Goal: Communication & Community: Answer question/provide support

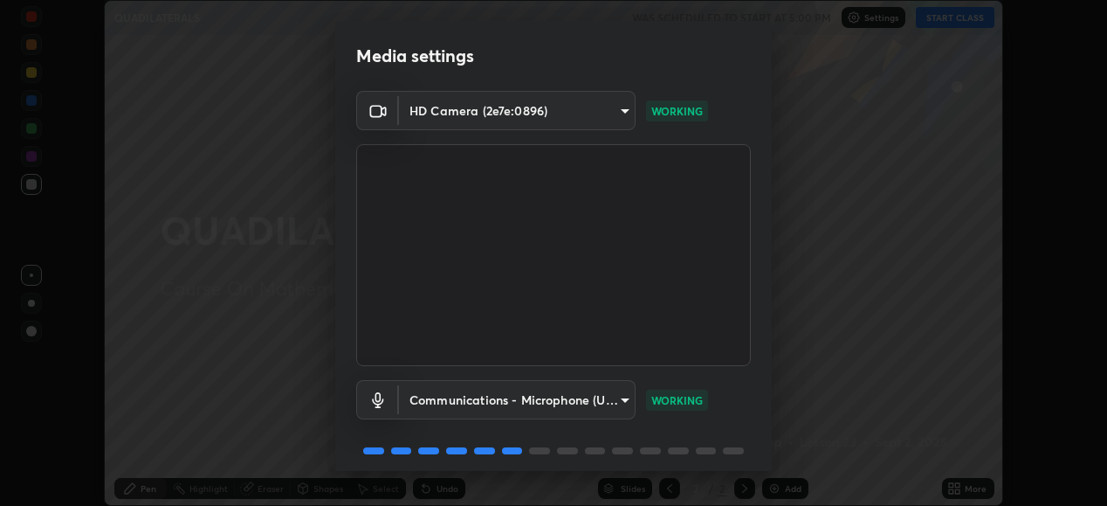
scroll to position [67, 0]
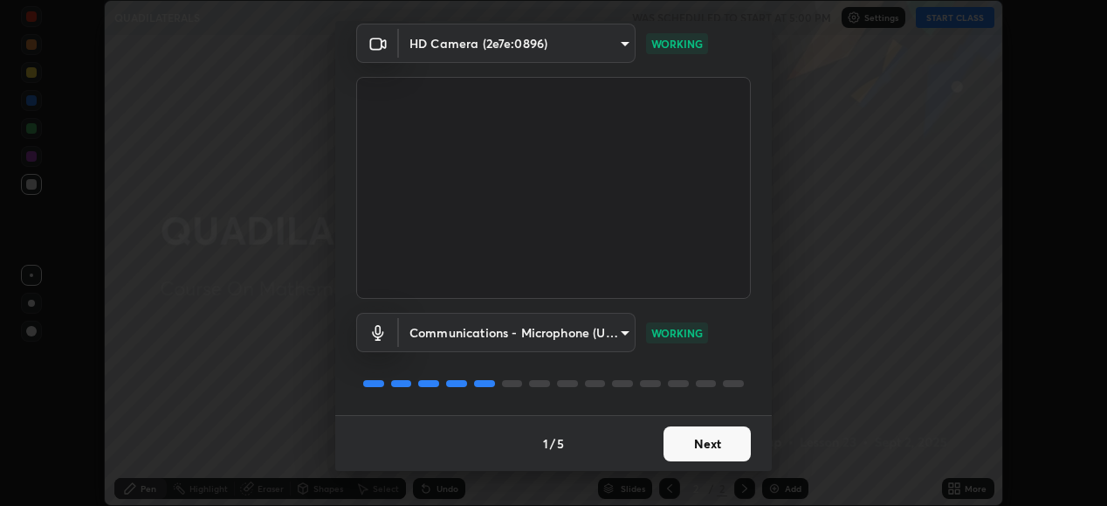
click at [690, 441] on button "Next" at bounding box center [707, 443] width 87 height 35
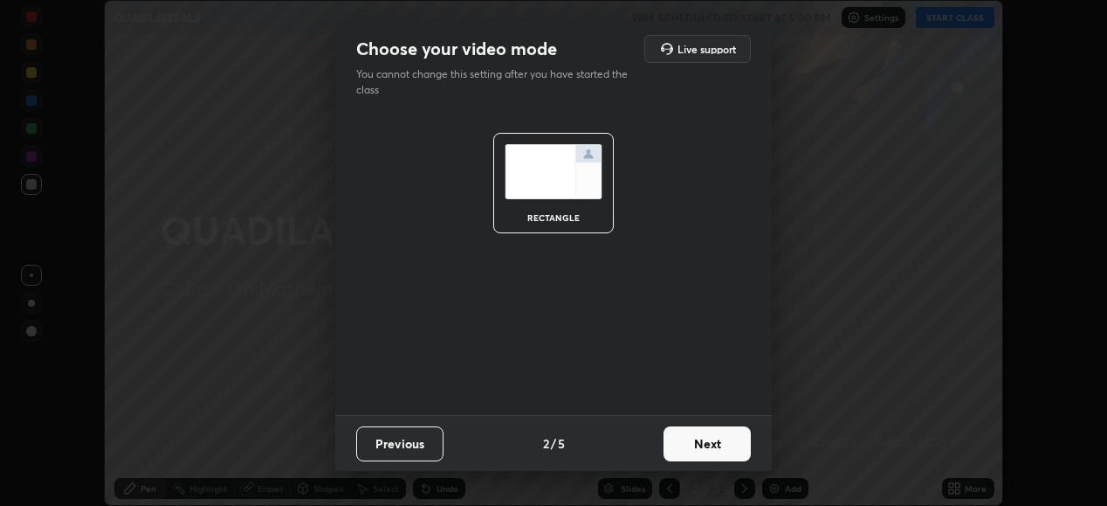
click at [694, 454] on button "Next" at bounding box center [707, 443] width 87 height 35
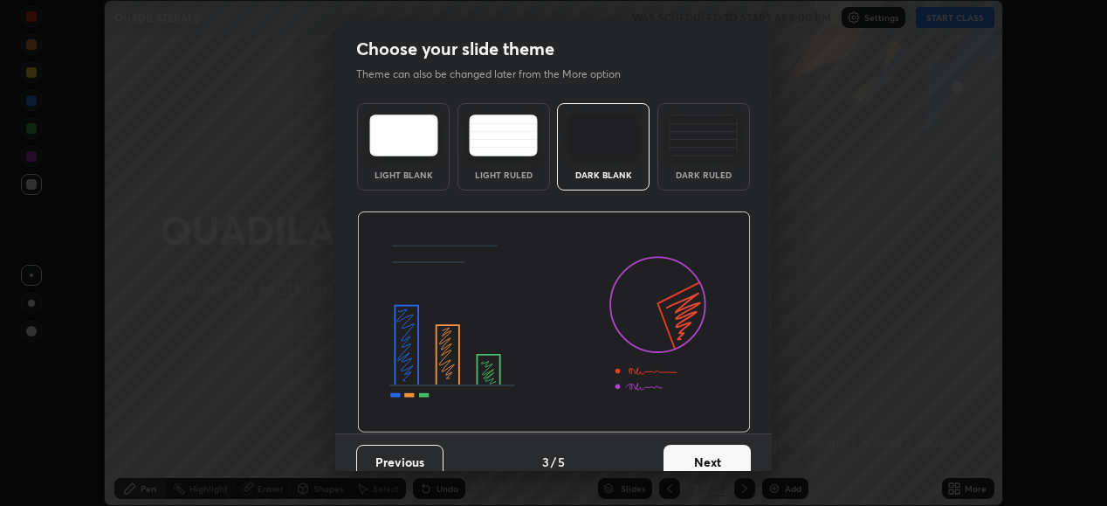
click at [710, 167] on div "Dark Ruled" at bounding box center [704, 146] width 93 height 87
click at [708, 456] on button "Next" at bounding box center [707, 462] width 87 height 35
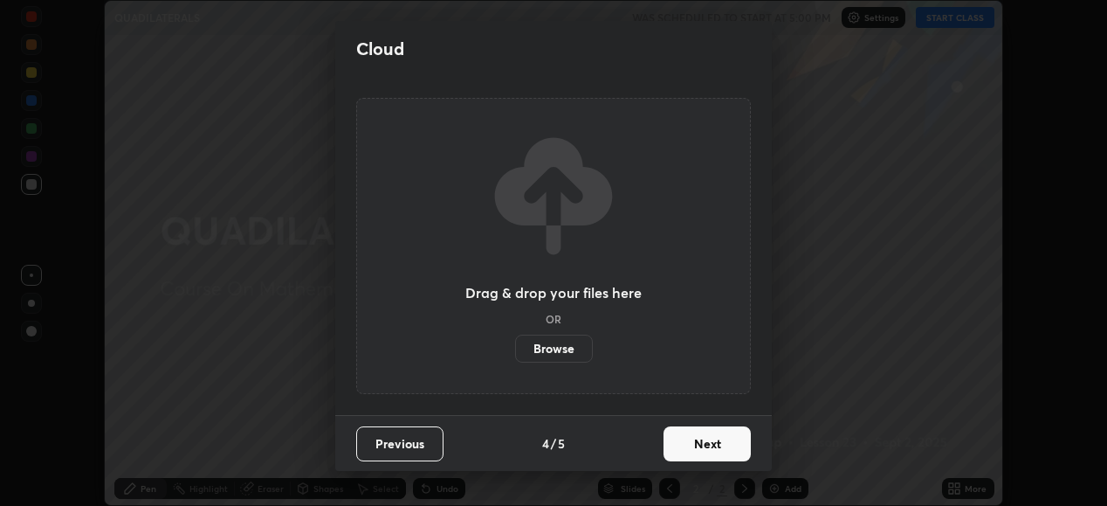
click at [700, 445] on button "Next" at bounding box center [707, 443] width 87 height 35
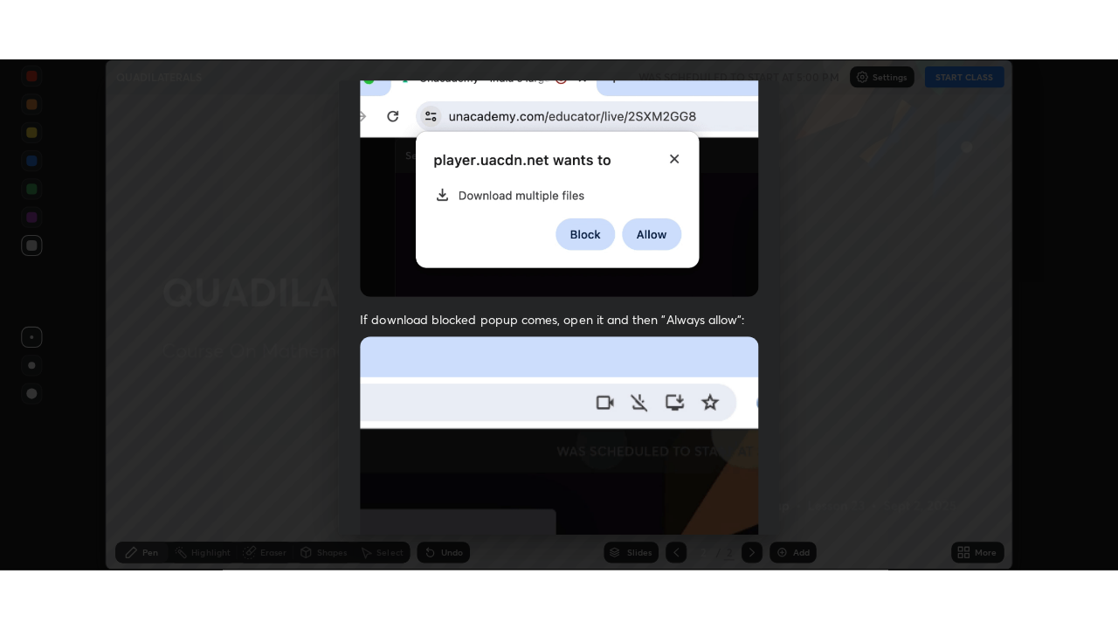
scroll to position [424, 0]
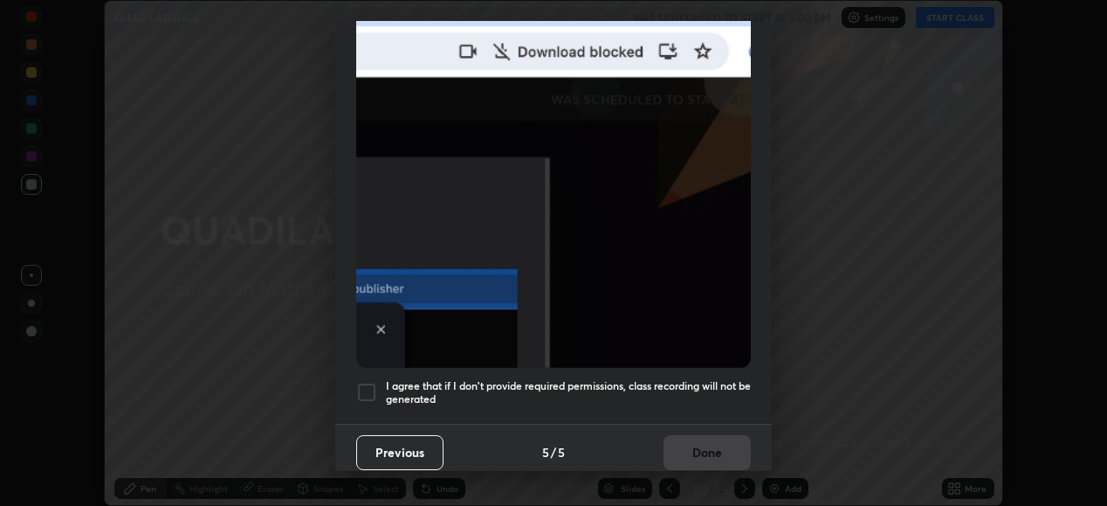
click at [370, 383] on div at bounding box center [366, 392] width 21 height 21
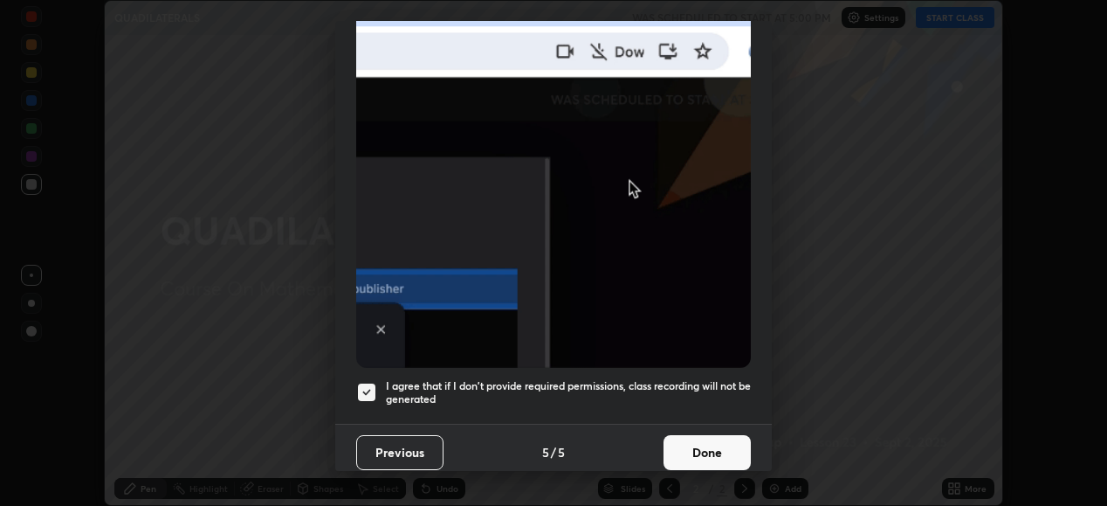
click at [698, 443] on button "Done" at bounding box center [707, 452] width 87 height 35
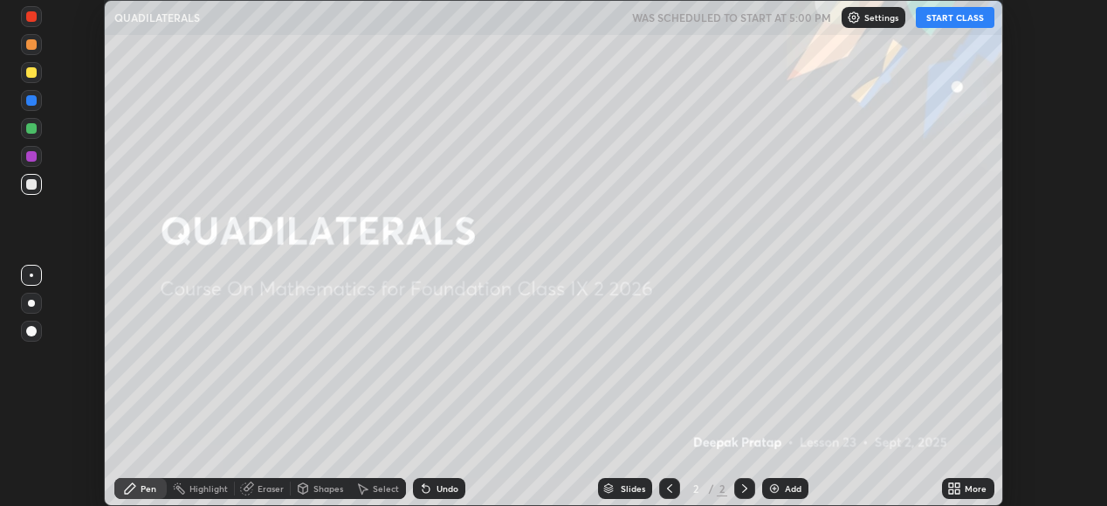
click at [958, 485] on icon at bounding box center [957, 485] width 4 height 4
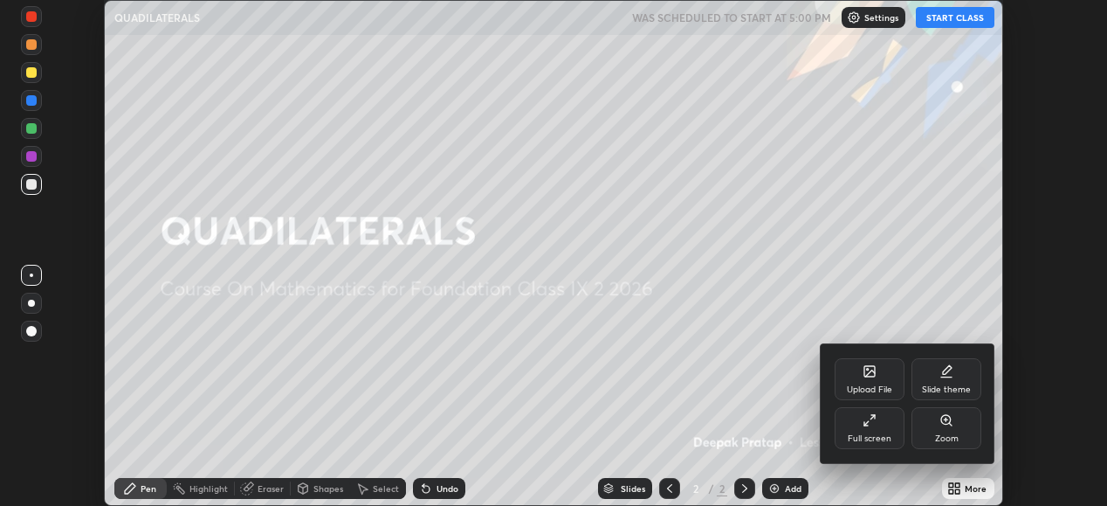
click at [887, 440] on div "Full screen" at bounding box center [870, 438] width 44 height 9
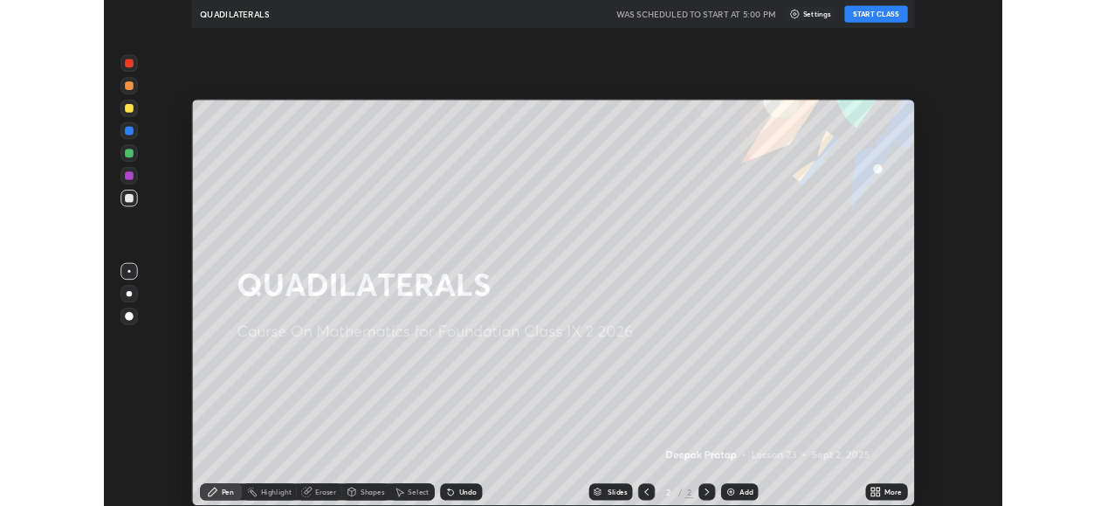
scroll to position [629, 1118]
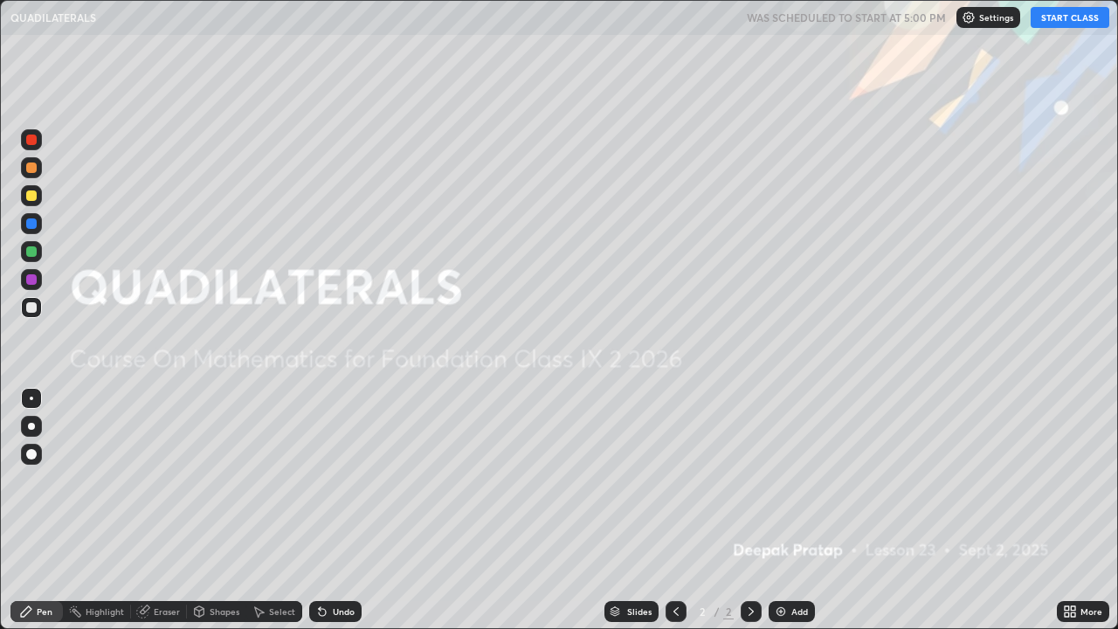
click at [796, 505] on div "Add" at bounding box center [799, 611] width 17 height 9
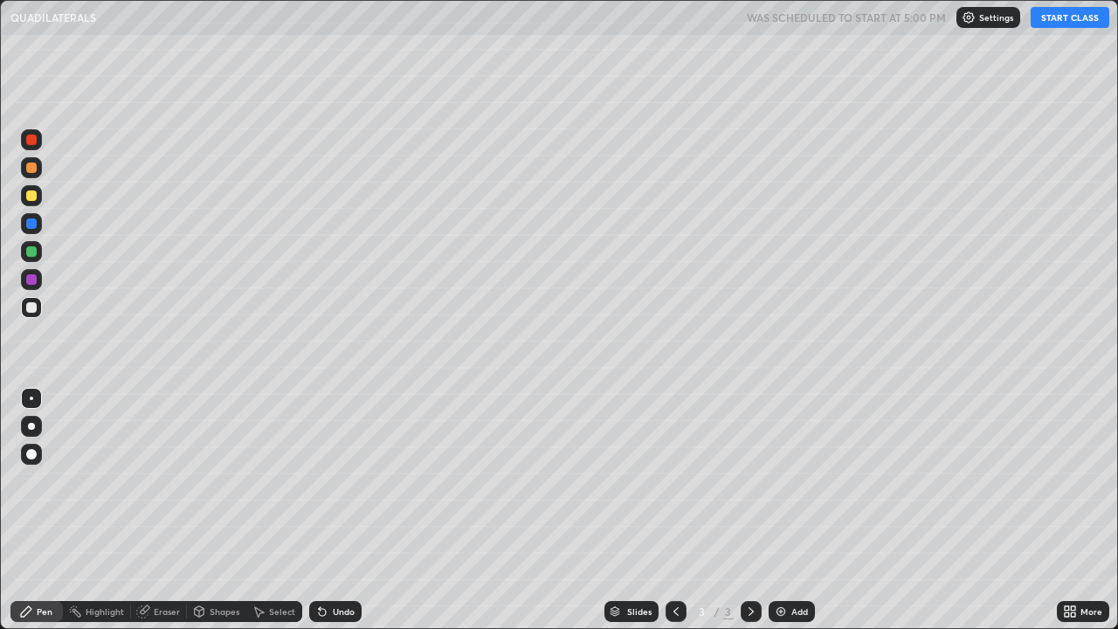
click at [1053, 21] on button "START CLASS" at bounding box center [1070, 17] width 79 height 21
click at [164, 505] on div "Eraser" at bounding box center [167, 611] width 26 height 9
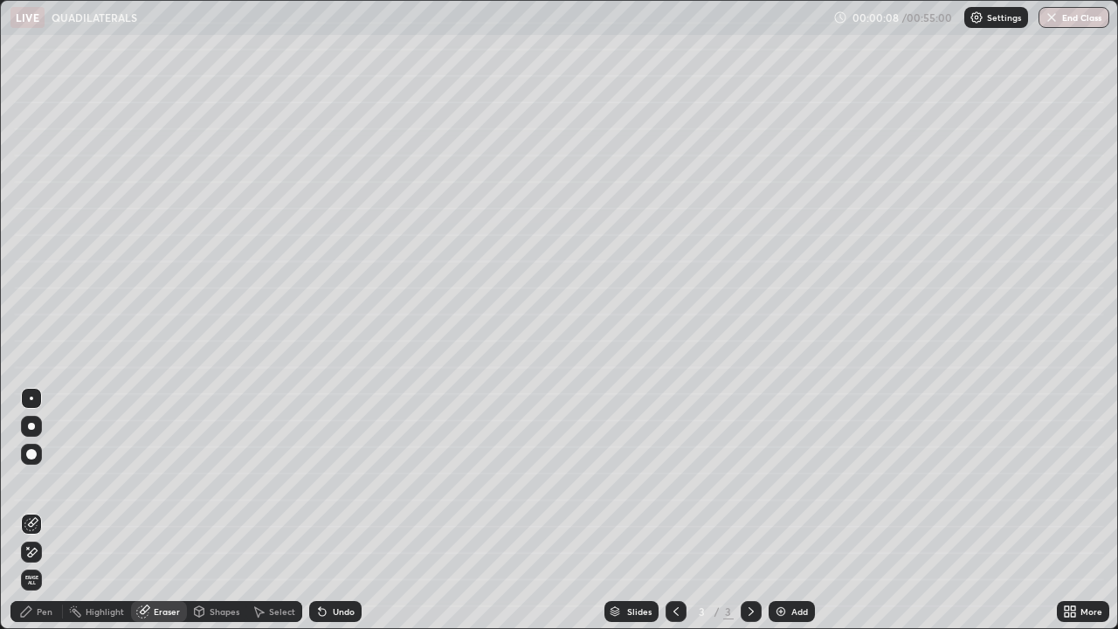
click at [36, 505] on icon at bounding box center [31, 552] width 14 height 15
click at [44, 505] on div "Pen" at bounding box center [45, 611] width 16 height 9
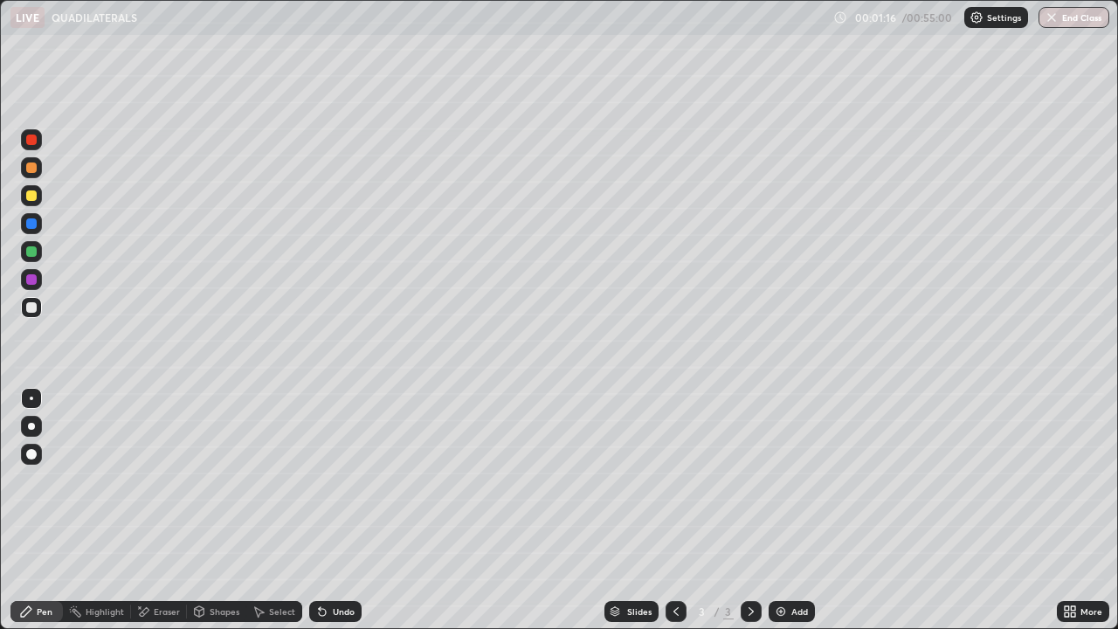
click at [38, 285] on div at bounding box center [31, 279] width 21 height 21
click at [339, 505] on div "Undo" at bounding box center [344, 611] width 22 height 9
click at [347, 505] on div "Undo" at bounding box center [344, 611] width 22 height 9
click at [351, 505] on div "Undo" at bounding box center [335, 611] width 52 height 21
click at [31, 251] on div at bounding box center [31, 251] width 10 height 10
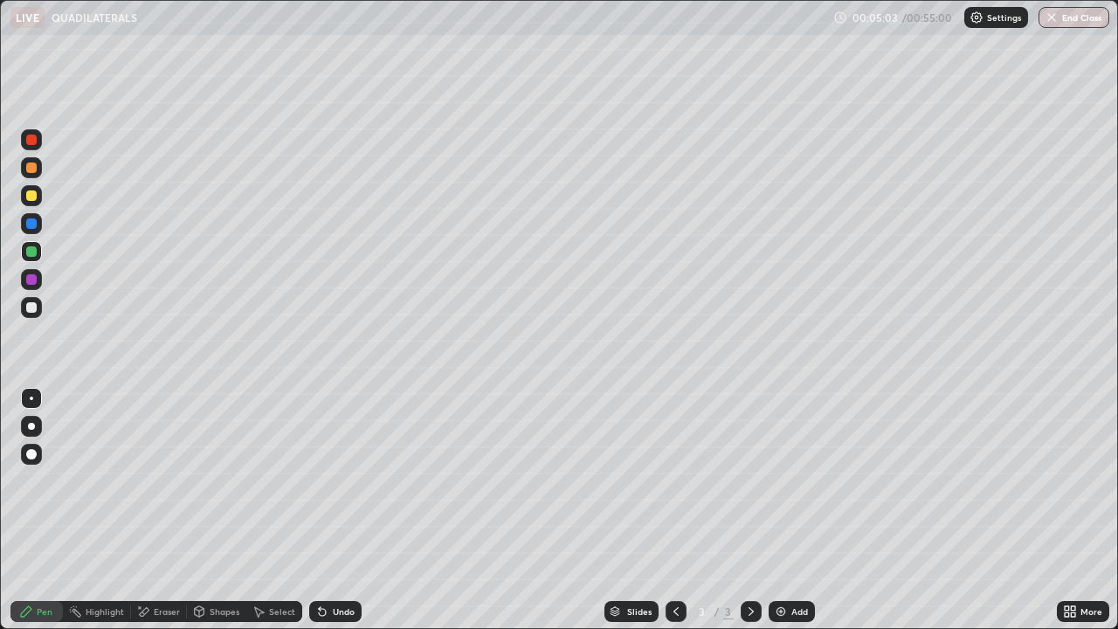
click at [793, 505] on div "Add" at bounding box center [799, 611] width 17 height 9
click at [32, 196] on div at bounding box center [31, 195] width 10 height 10
click at [38, 254] on div at bounding box center [31, 251] width 21 height 21
click at [35, 281] on div at bounding box center [31, 279] width 10 height 10
click at [39, 228] on div at bounding box center [31, 223] width 21 height 21
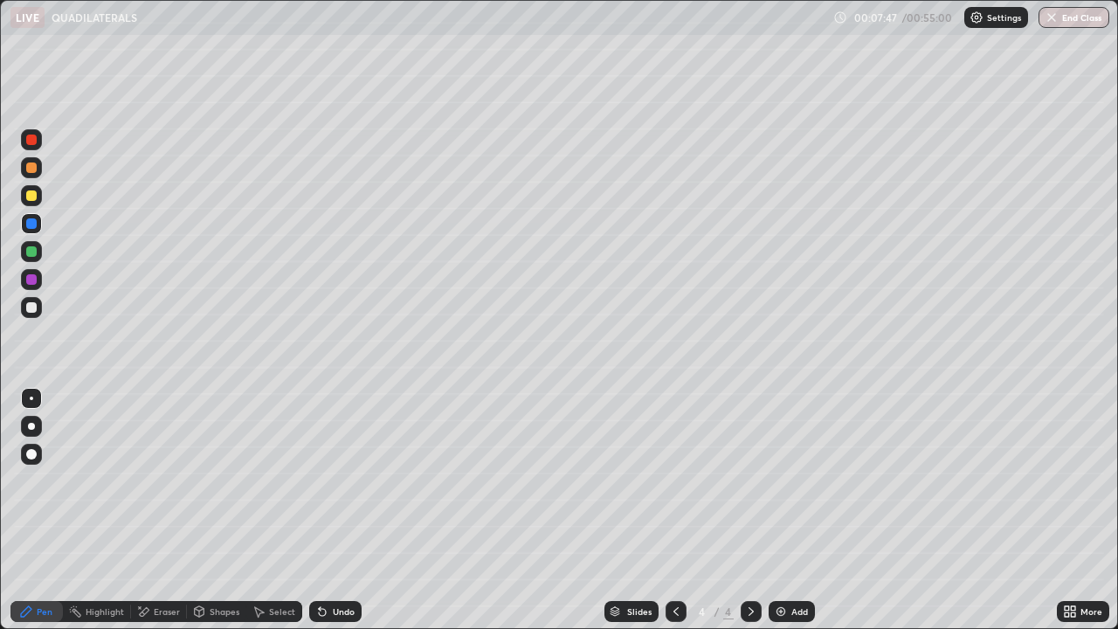
click at [783, 505] on img at bounding box center [781, 611] width 14 height 14
click at [33, 195] on div at bounding box center [31, 195] width 10 height 10
click at [32, 307] on div at bounding box center [31, 307] width 10 height 10
click at [29, 307] on div at bounding box center [31, 307] width 10 height 10
click at [27, 261] on div at bounding box center [31, 251] width 21 height 21
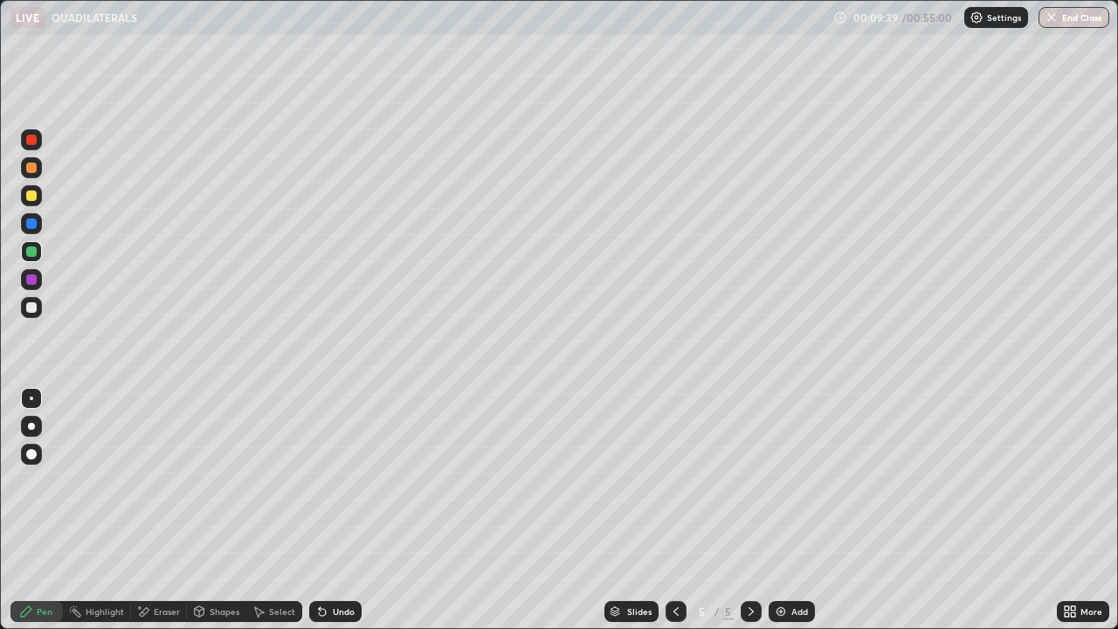
click at [38, 312] on div at bounding box center [31, 307] width 21 height 21
click at [36, 279] on div at bounding box center [31, 279] width 10 height 10
click at [794, 505] on div "Add" at bounding box center [799, 611] width 17 height 9
click at [38, 252] on div at bounding box center [31, 251] width 21 height 21
click at [32, 196] on div at bounding box center [31, 195] width 10 height 10
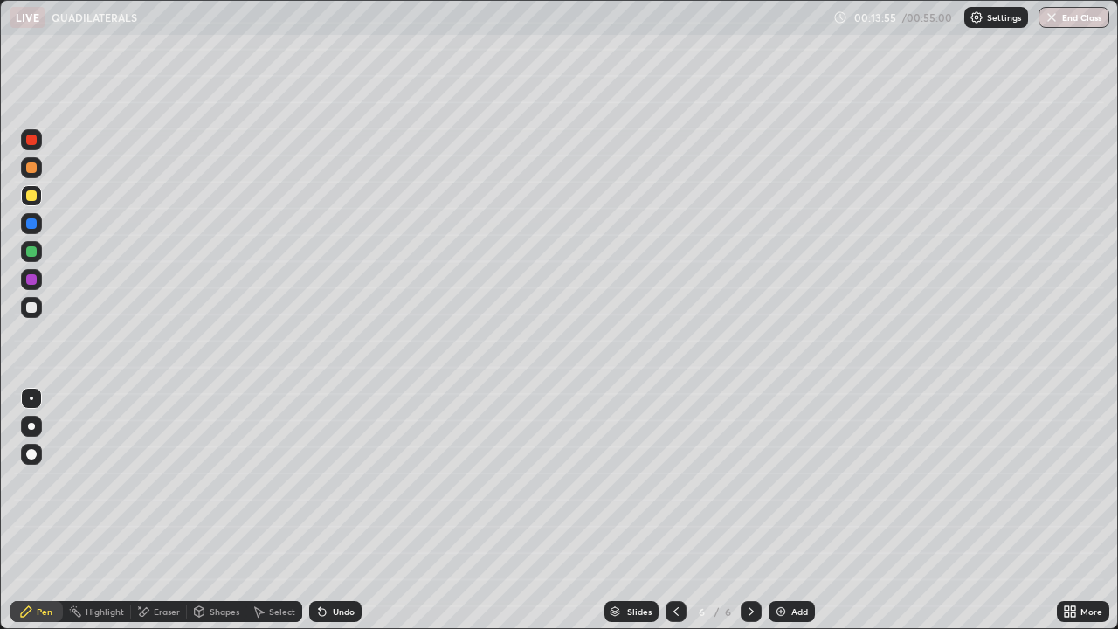
click at [34, 312] on div at bounding box center [31, 307] width 10 height 10
click at [782, 505] on img at bounding box center [781, 611] width 14 height 14
click at [32, 198] on div at bounding box center [31, 195] width 10 height 10
click at [26, 310] on div at bounding box center [31, 307] width 10 height 10
click at [32, 252] on div at bounding box center [31, 251] width 10 height 10
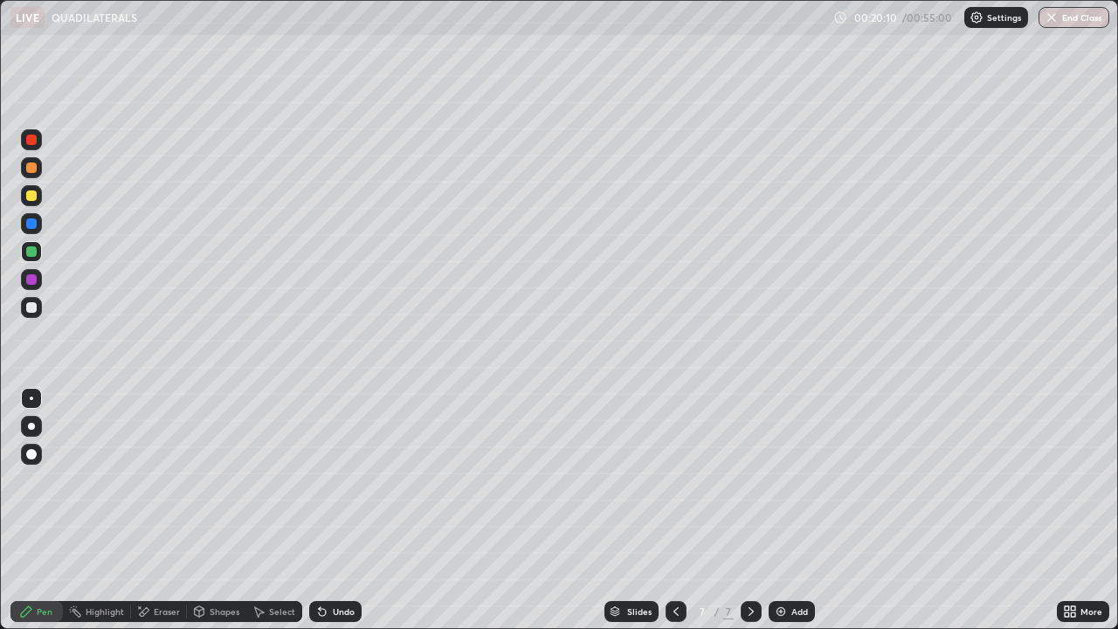
click at [794, 505] on div "Add" at bounding box center [799, 611] width 17 height 9
click at [31, 197] on div at bounding box center [31, 195] width 10 height 10
click at [33, 310] on div at bounding box center [31, 307] width 10 height 10
click at [783, 505] on img at bounding box center [781, 611] width 14 height 14
click at [31, 280] on div at bounding box center [31, 279] width 10 height 10
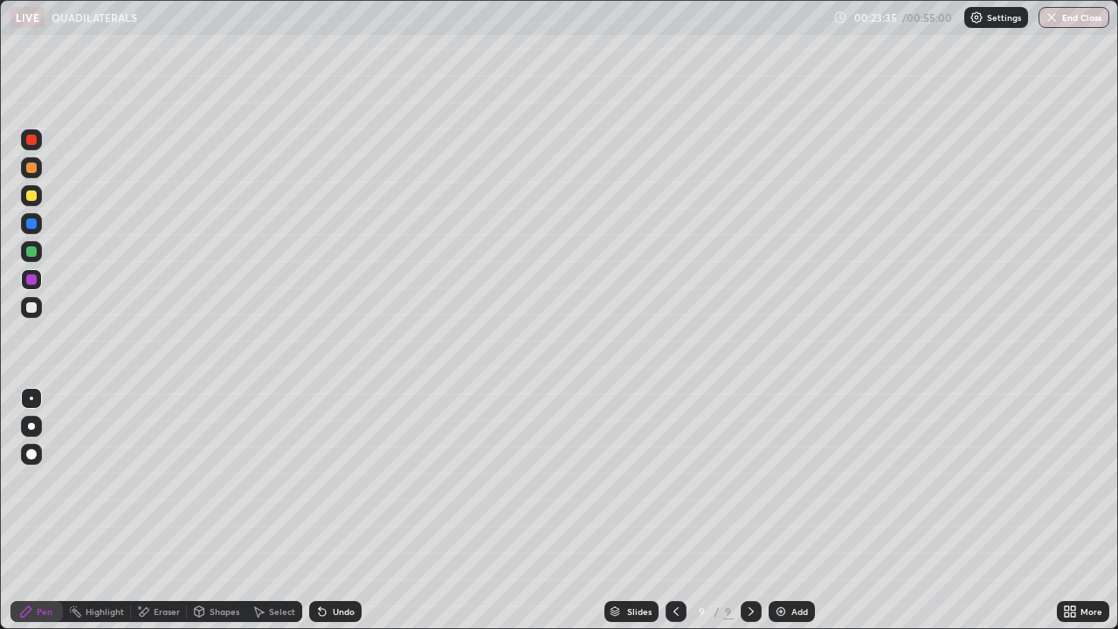
click at [39, 317] on div at bounding box center [31, 307] width 21 height 28
click at [40, 253] on div at bounding box center [31, 251] width 21 height 21
click at [166, 505] on div "Eraser" at bounding box center [167, 611] width 26 height 9
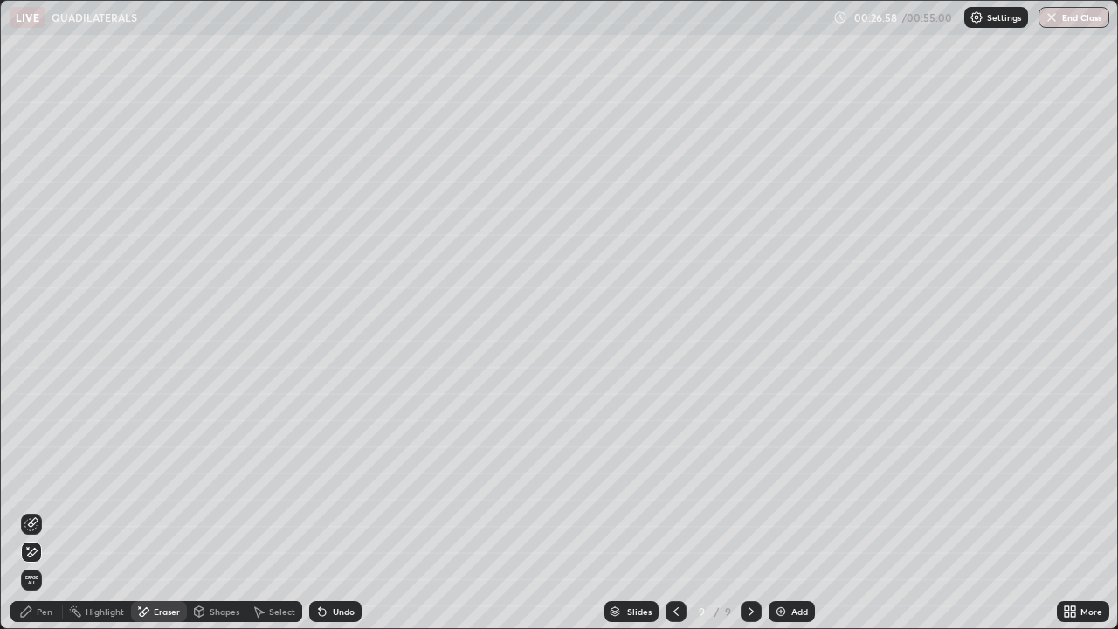
click at [36, 505] on icon at bounding box center [31, 552] width 14 height 15
click at [47, 505] on div "Pen" at bounding box center [36, 611] width 52 height 21
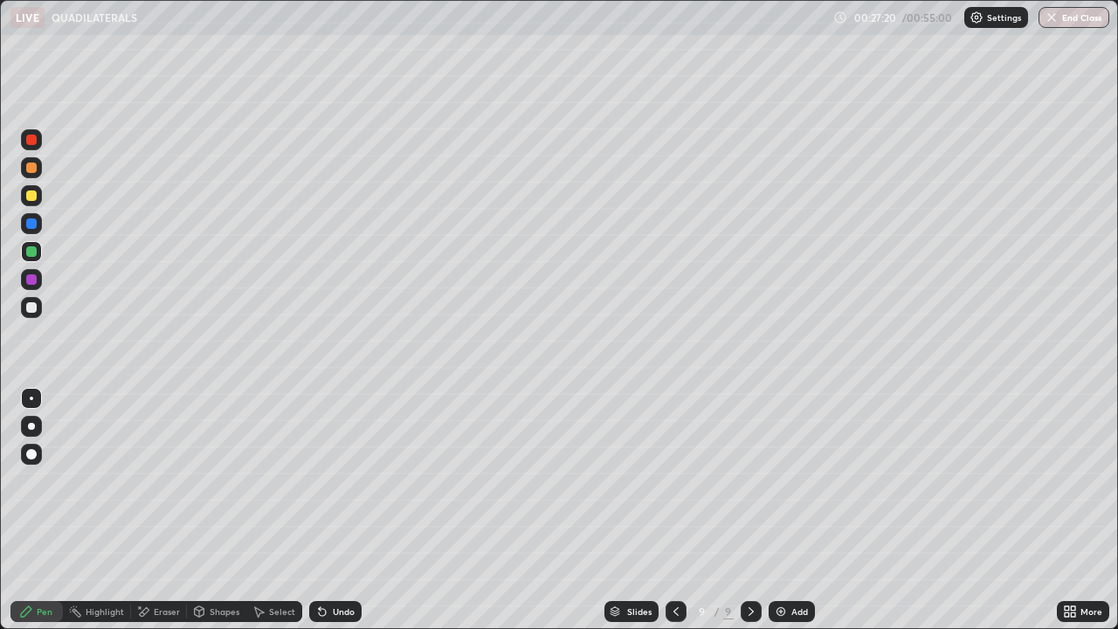
click at [778, 505] on img at bounding box center [781, 611] width 14 height 14
click at [35, 225] on div at bounding box center [31, 223] width 10 height 10
click at [32, 252] on div at bounding box center [31, 251] width 10 height 10
click at [40, 286] on div at bounding box center [31, 279] width 21 height 21
click at [31, 308] on div at bounding box center [31, 307] width 10 height 10
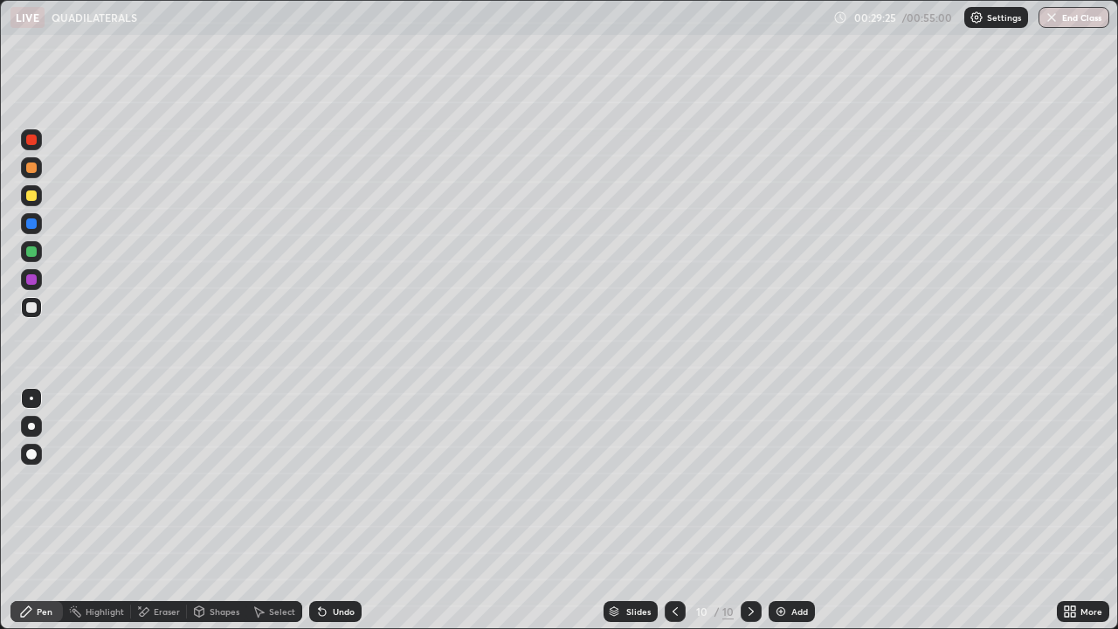
click at [36, 256] on div at bounding box center [31, 251] width 21 height 21
click at [33, 197] on div at bounding box center [31, 195] width 10 height 10
click at [777, 505] on img at bounding box center [781, 611] width 14 height 14
click at [34, 197] on div at bounding box center [31, 195] width 10 height 10
click at [41, 314] on div at bounding box center [31, 307] width 21 height 28
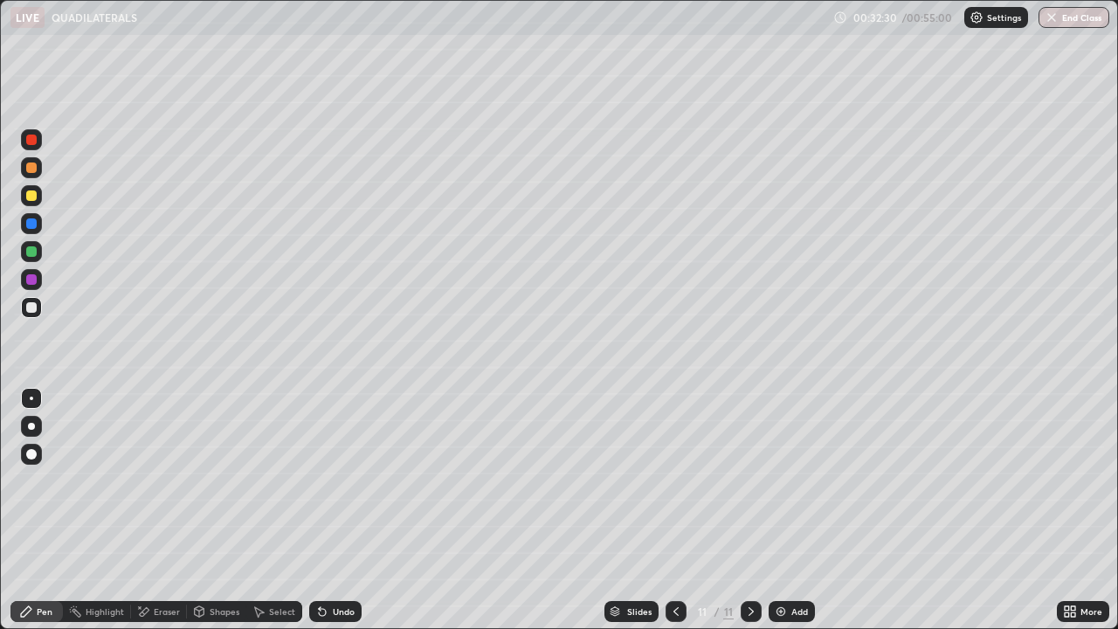
click at [319, 505] on icon at bounding box center [320, 608] width 2 height 2
click at [329, 505] on div "Undo" at bounding box center [335, 611] width 52 height 21
click at [107, 505] on div "Highlight" at bounding box center [97, 611] width 68 height 21
click at [158, 505] on div "Eraser" at bounding box center [167, 611] width 26 height 9
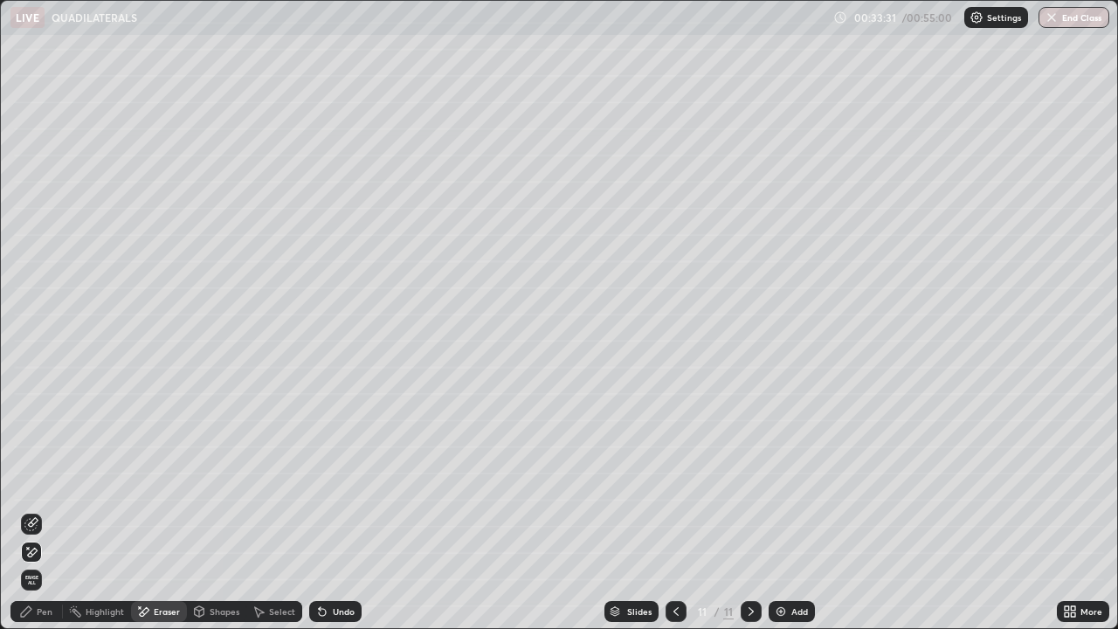
click at [35, 505] on div "Pen" at bounding box center [36, 611] width 52 height 21
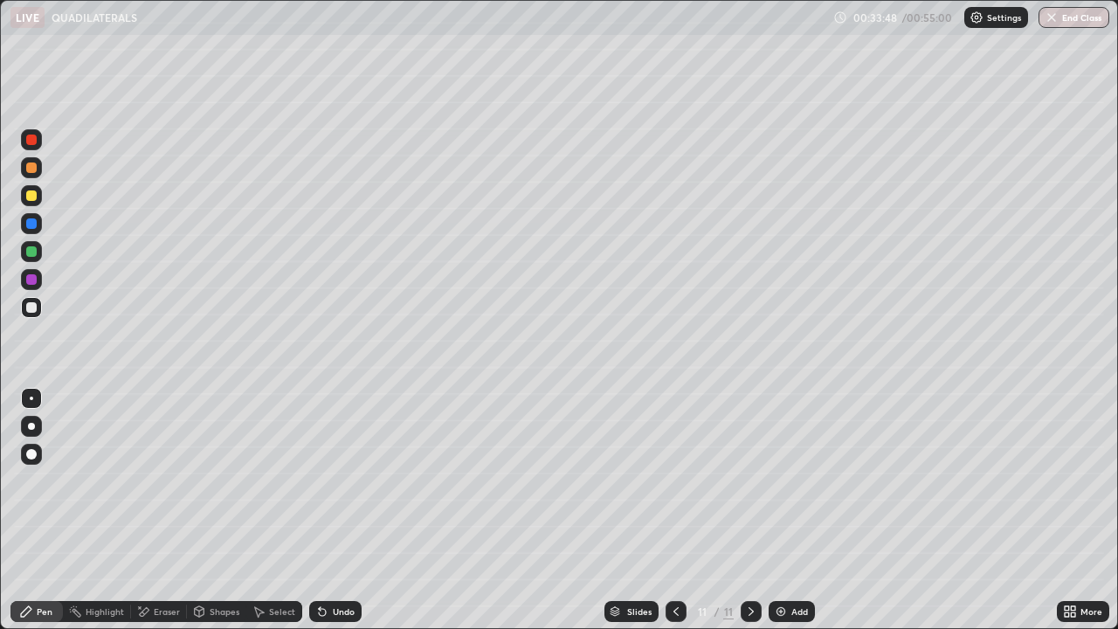
click at [163, 505] on div "Eraser" at bounding box center [167, 611] width 26 height 9
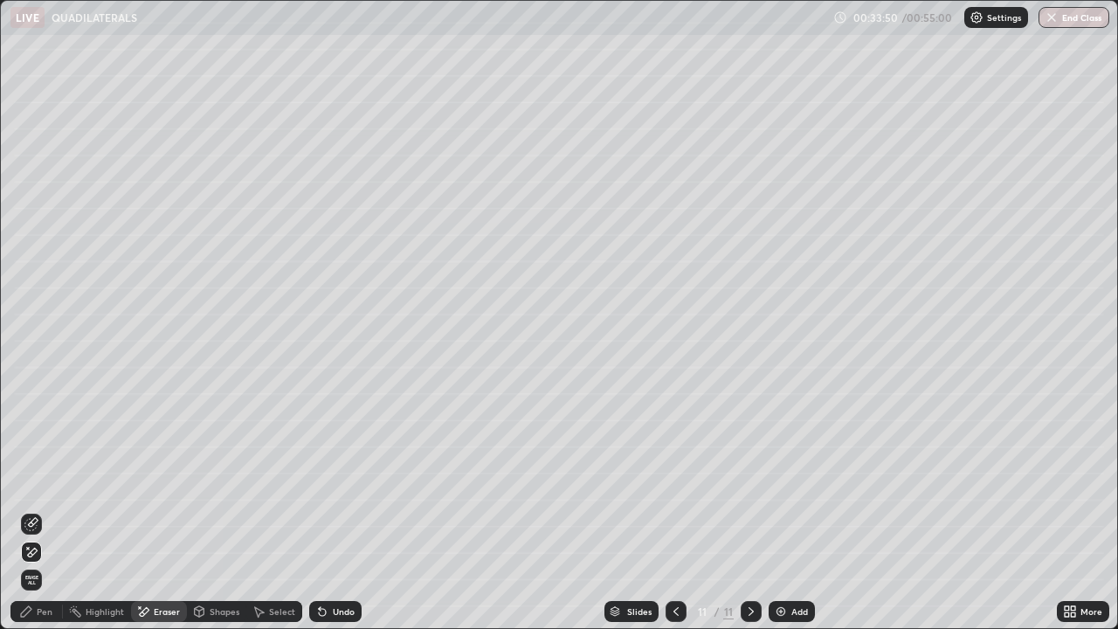
click at [51, 505] on div "Pen" at bounding box center [36, 611] width 52 height 21
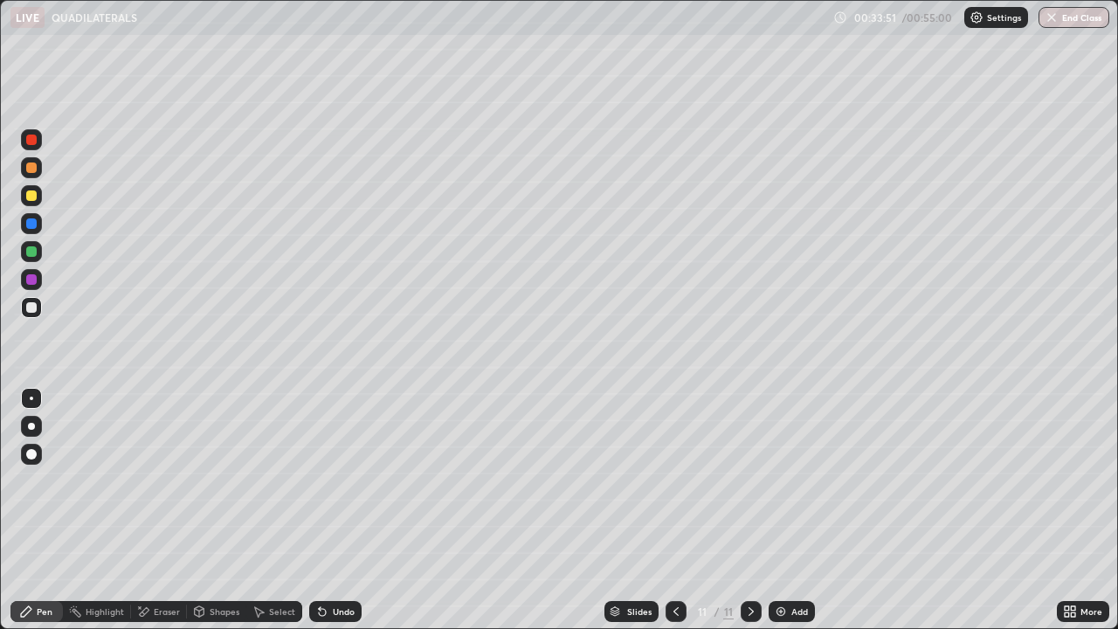
click at [38, 252] on div at bounding box center [31, 251] width 21 height 21
click at [811, 505] on div "Add" at bounding box center [792, 611] width 46 height 21
click at [673, 505] on icon at bounding box center [675, 611] width 5 height 9
click at [783, 505] on img at bounding box center [781, 611] width 14 height 14
click at [36, 203] on div at bounding box center [31, 195] width 21 height 21
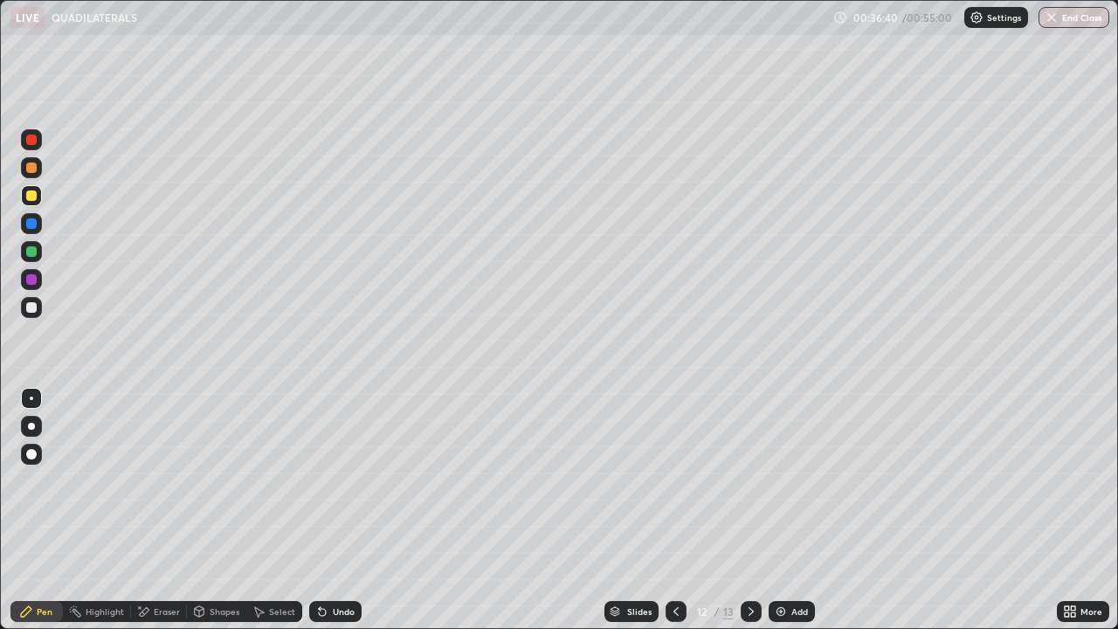
click at [797, 505] on div "Add" at bounding box center [799, 611] width 17 height 9
click at [159, 505] on div "Eraser" at bounding box center [167, 611] width 26 height 9
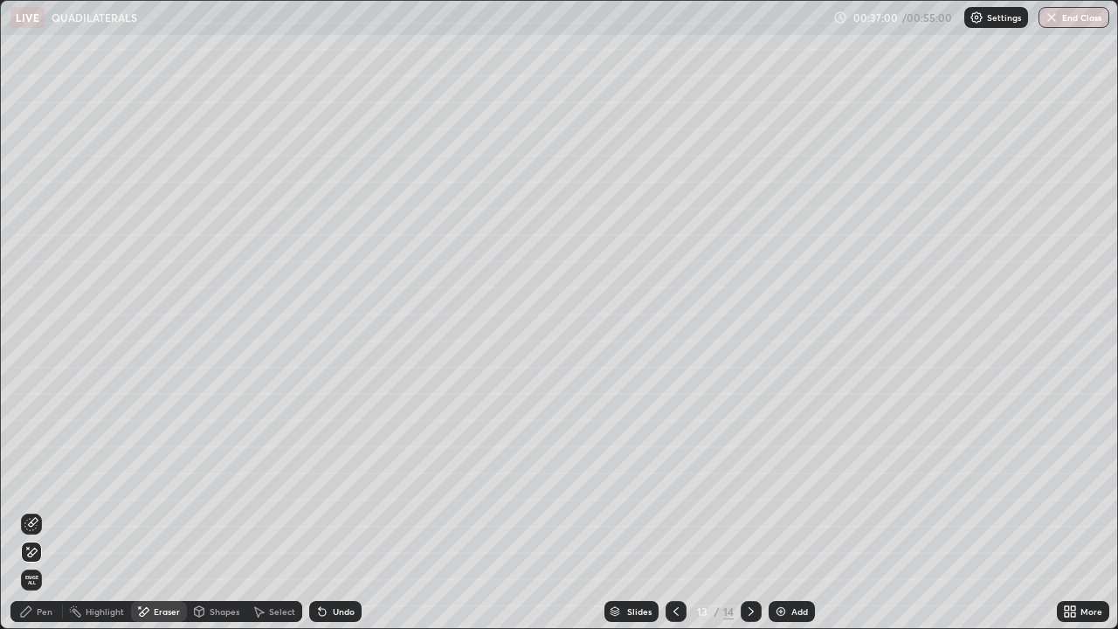
click at [29, 505] on icon at bounding box center [26, 611] width 10 height 10
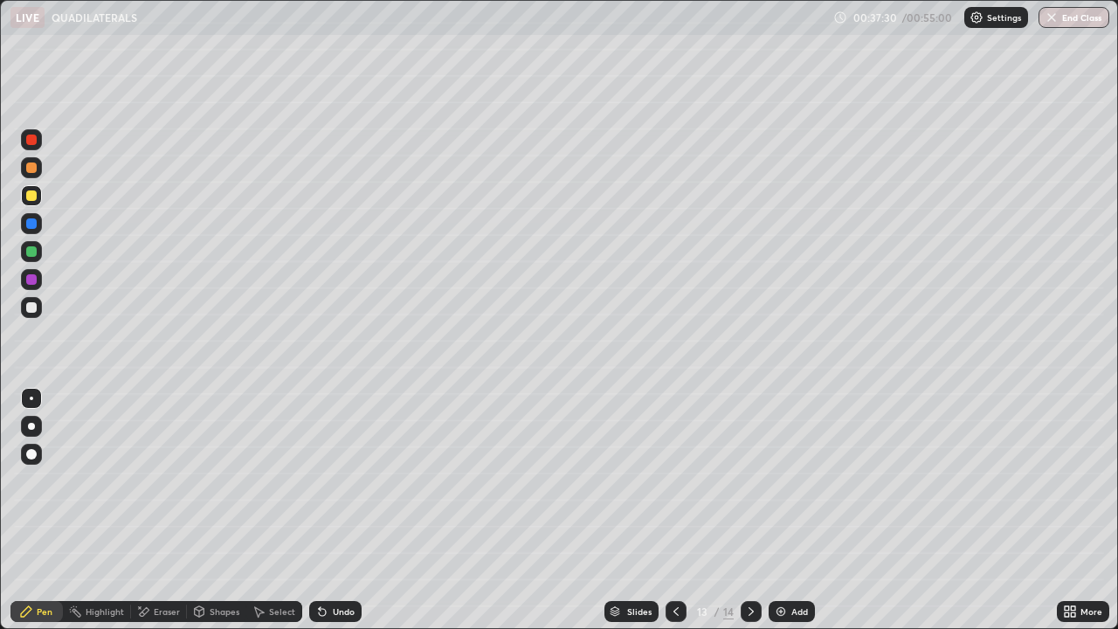
click at [40, 283] on div at bounding box center [31, 279] width 21 height 21
click at [31, 311] on div at bounding box center [31, 307] width 10 height 10
click at [37, 286] on div at bounding box center [31, 279] width 21 height 21
click at [793, 505] on div "Add" at bounding box center [799, 611] width 17 height 9
click at [32, 307] on div at bounding box center [31, 307] width 10 height 10
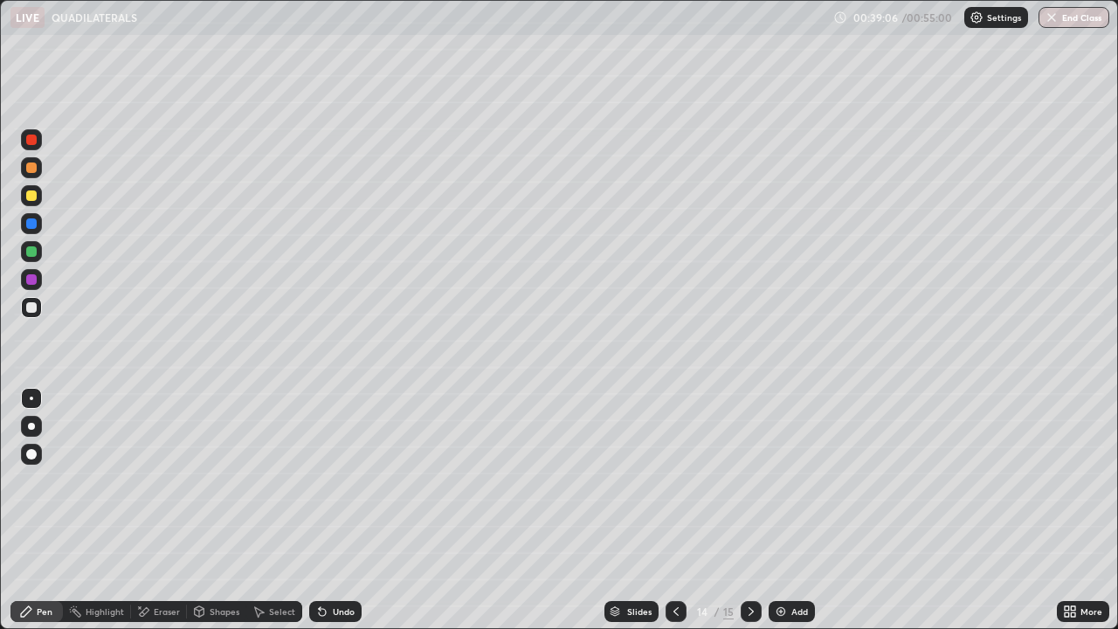
click at [33, 283] on div at bounding box center [31, 279] width 10 height 10
click at [791, 505] on div "Add" at bounding box center [799, 611] width 17 height 9
click at [36, 197] on div at bounding box center [31, 195] width 10 height 10
click at [162, 505] on div "Eraser" at bounding box center [167, 611] width 26 height 9
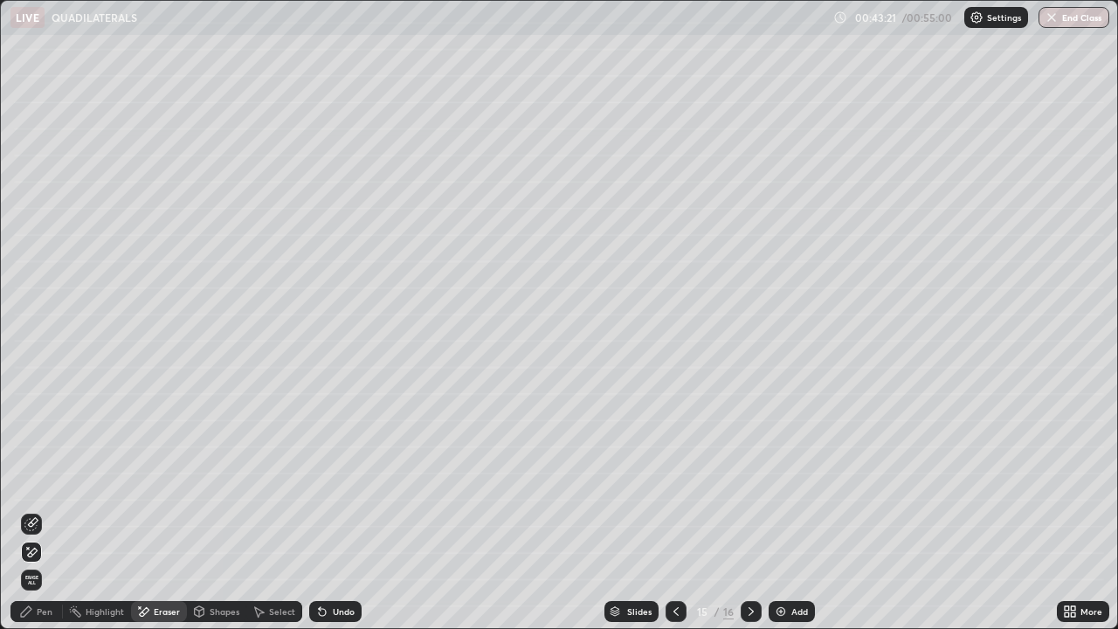
click at [39, 505] on div "Pen" at bounding box center [45, 611] width 16 height 9
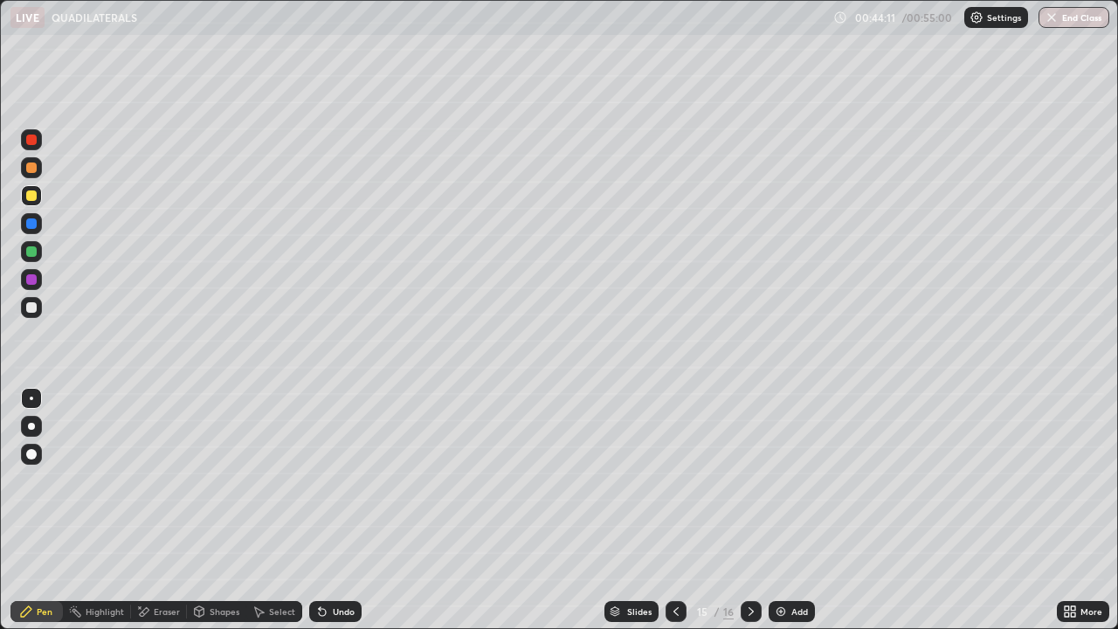
click at [166, 505] on div "Eraser" at bounding box center [167, 611] width 26 height 9
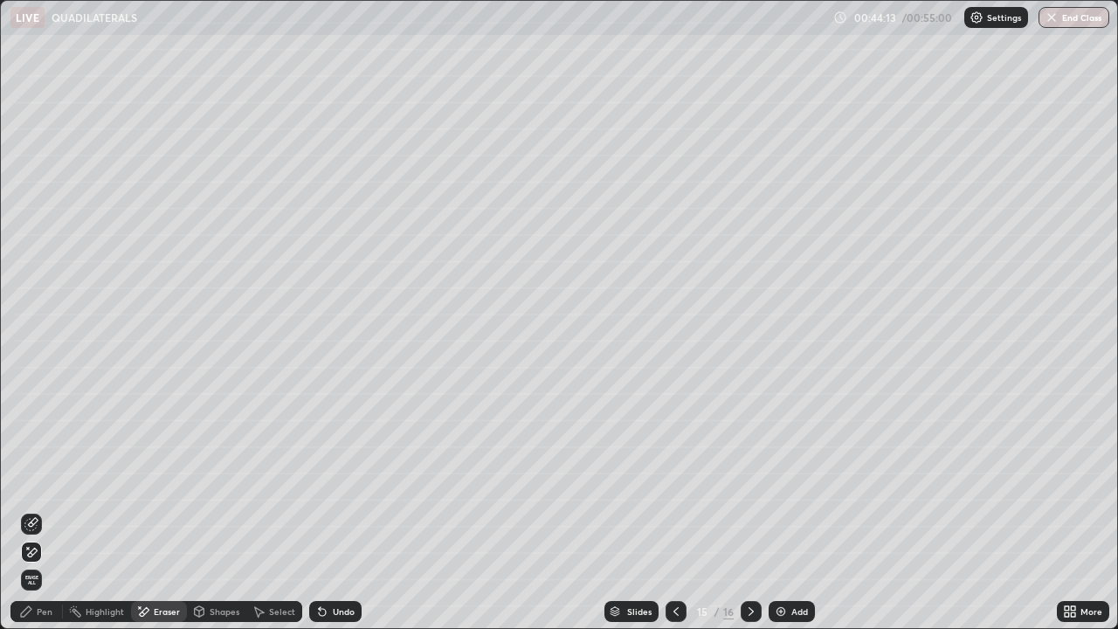
click at [44, 505] on div "Pen" at bounding box center [45, 611] width 16 height 9
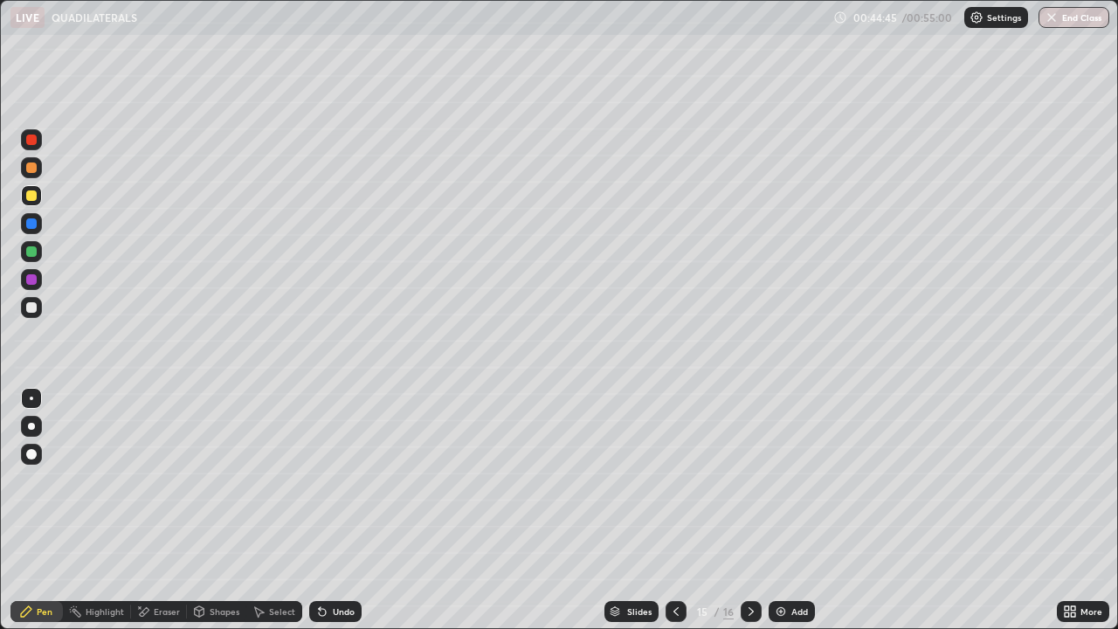
click at [177, 505] on div "Eraser" at bounding box center [167, 611] width 26 height 9
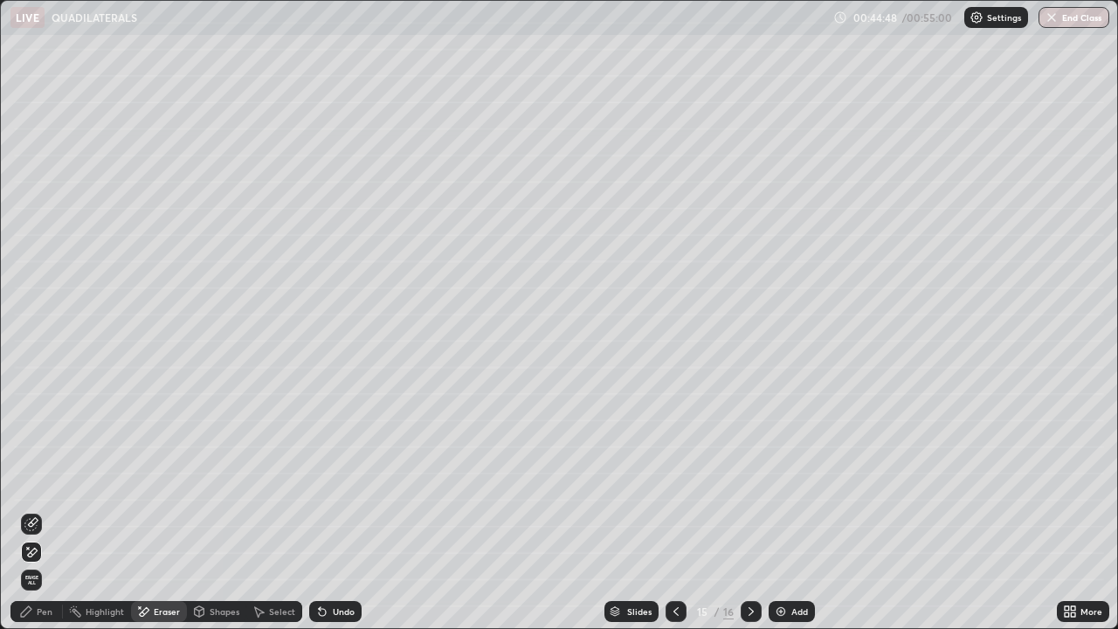
click at [54, 505] on div "Pen" at bounding box center [36, 611] width 52 height 21
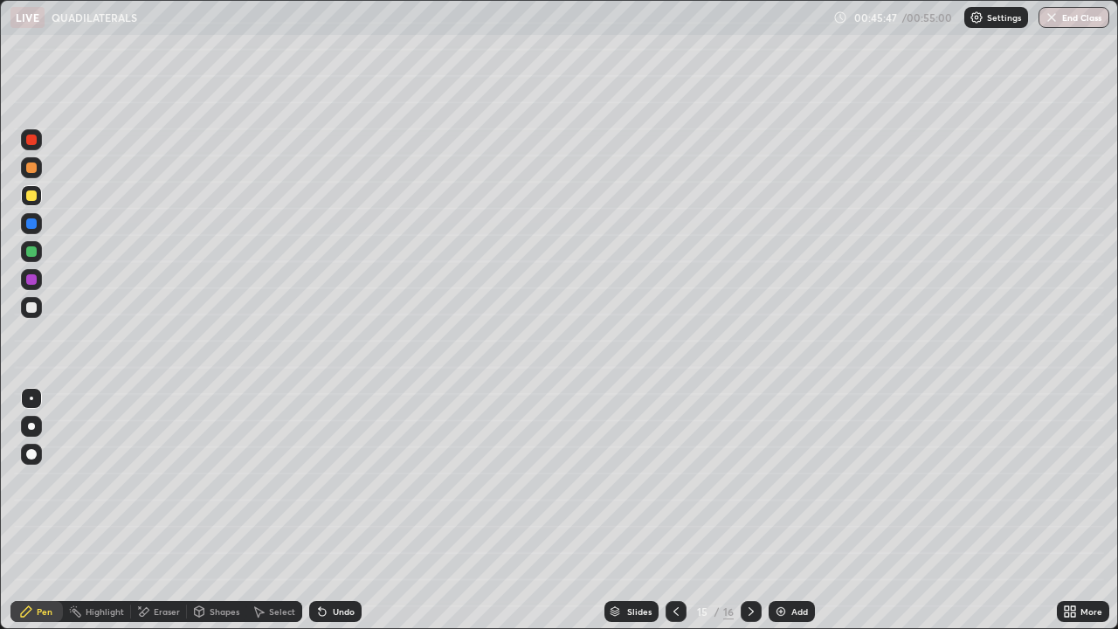
click at [783, 505] on img at bounding box center [781, 611] width 14 height 14
click at [1056, 23] on img "button" at bounding box center [1052, 17] width 14 height 14
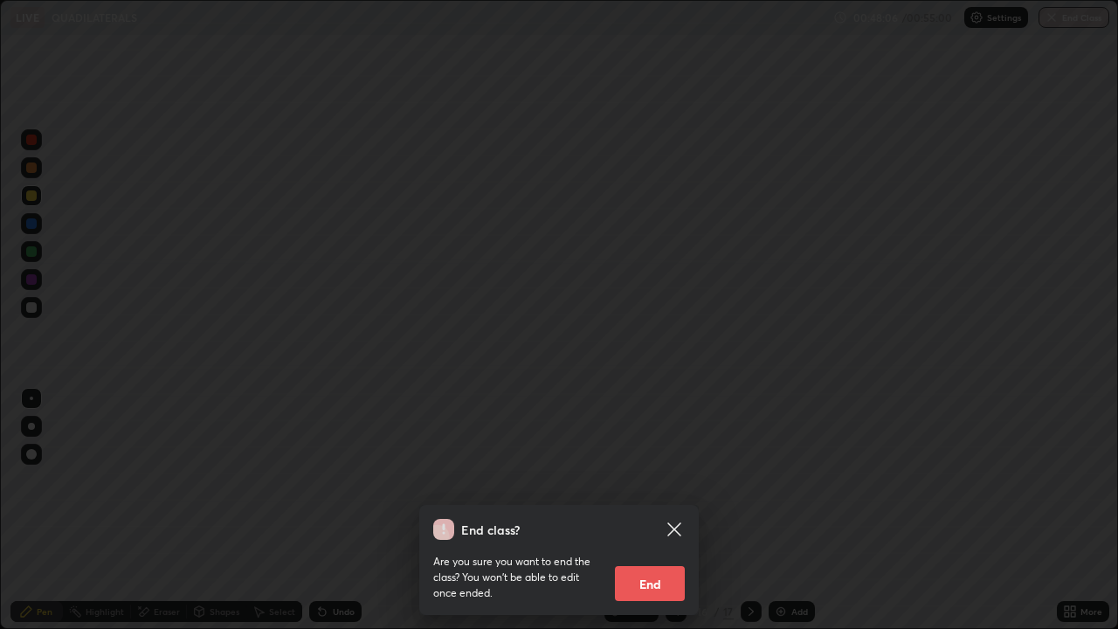
click at [677, 505] on button "End" at bounding box center [650, 583] width 70 height 35
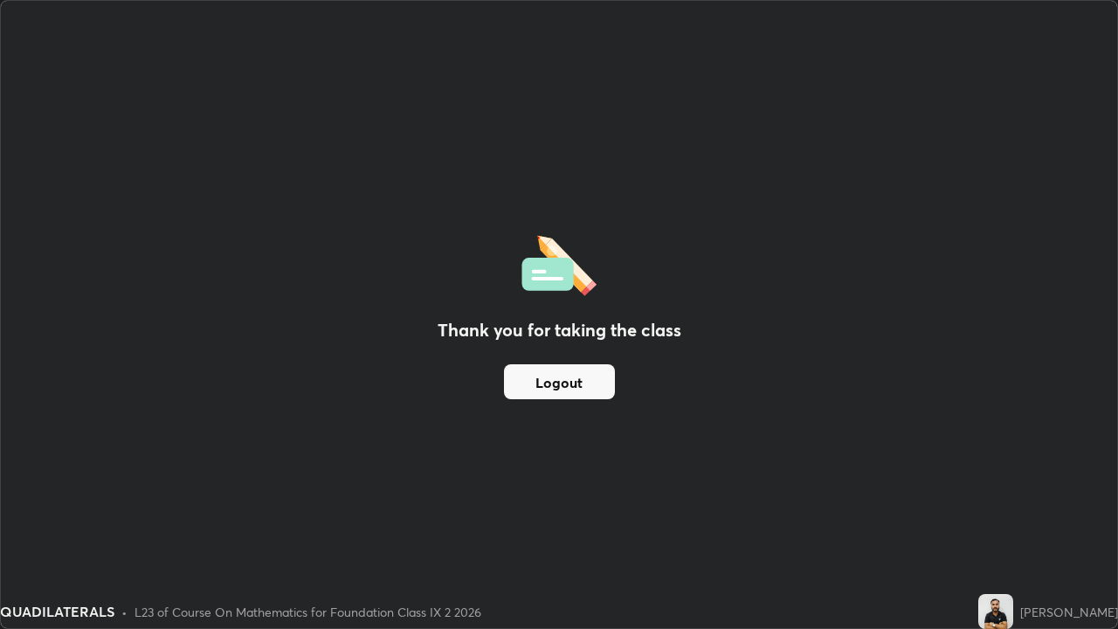
click at [190, 505] on div "QUADILATERALS • L23 of Course On Mathematics for Foundation Class IX 2 2026" at bounding box center [485, 611] width 971 height 35
click at [531, 388] on button "Logout" at bounding box center [559, 381] width 111 height 35
click at [535, 383] on button "Logout" at bounding box center [559, 381] width 111 height 35
click at [543, 380] on button "Logout" at bounding box center [559, 381] width 111 height 35
click at [553, 381] on button "Logout" at bounding box center [559, 381] width 111 height 35
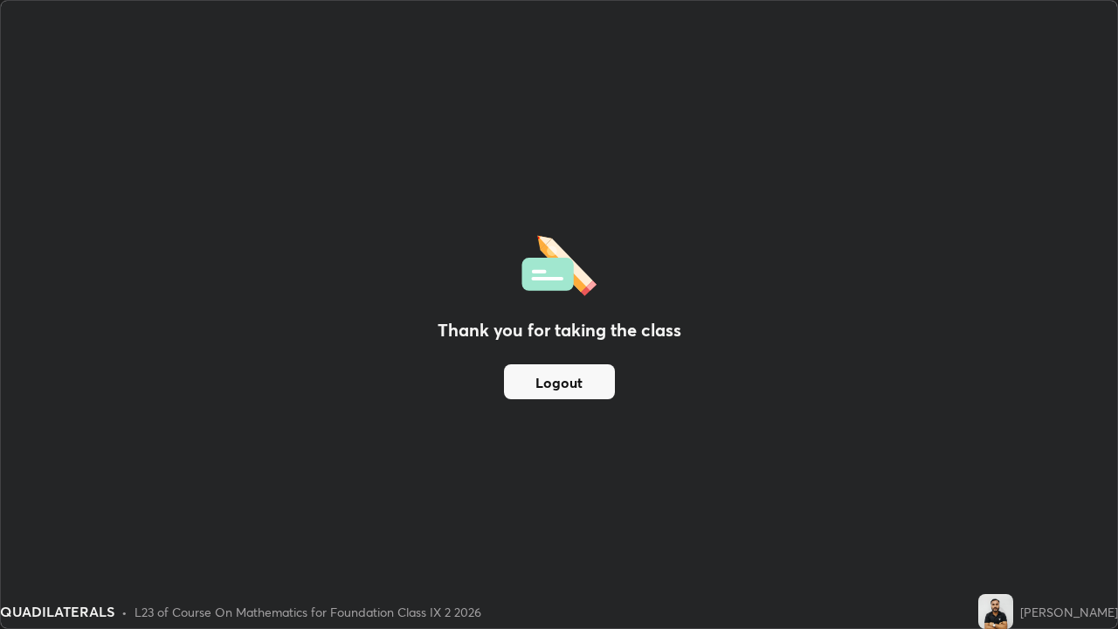
click at [552, 388] on button "Logout" at bounding box center [559, 381] width 111 height 35
click at [565, 381] on button "Logout" at bounding box center [559, 381] width 111 height 35
click at [576, 379] on button "Logout" at bounding box center [559, 381] width 111 height 35
click at [586, 377] on button "Logout" at bounding box center [559, 381] width 111 height 35
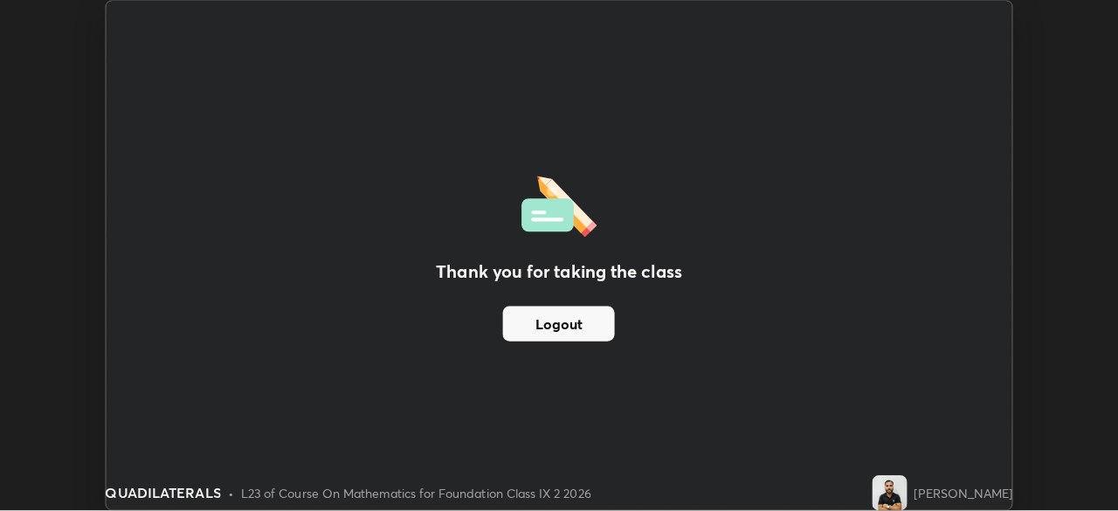
scroll to position [511, 1118]
